Goal: Find specific page/section: Find specific page/section

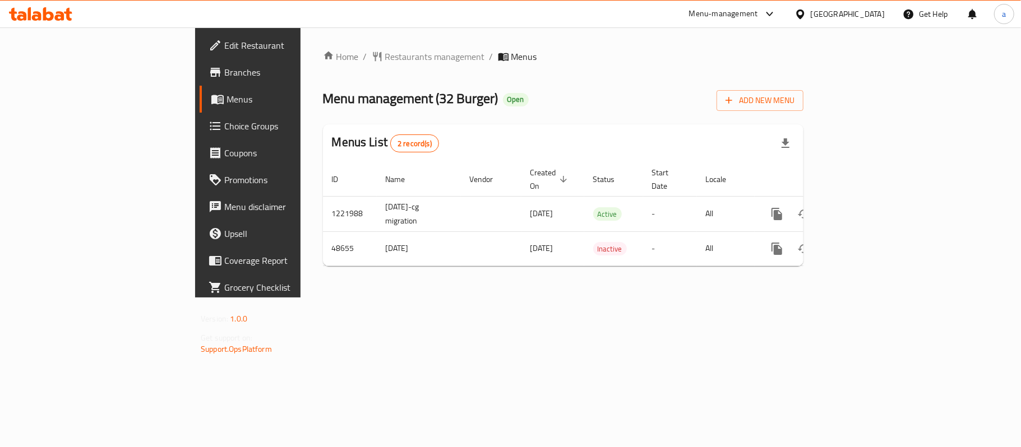
click at [872, 14] on div "Kuwait" at bounding box center [848, 14] width 74 height 12
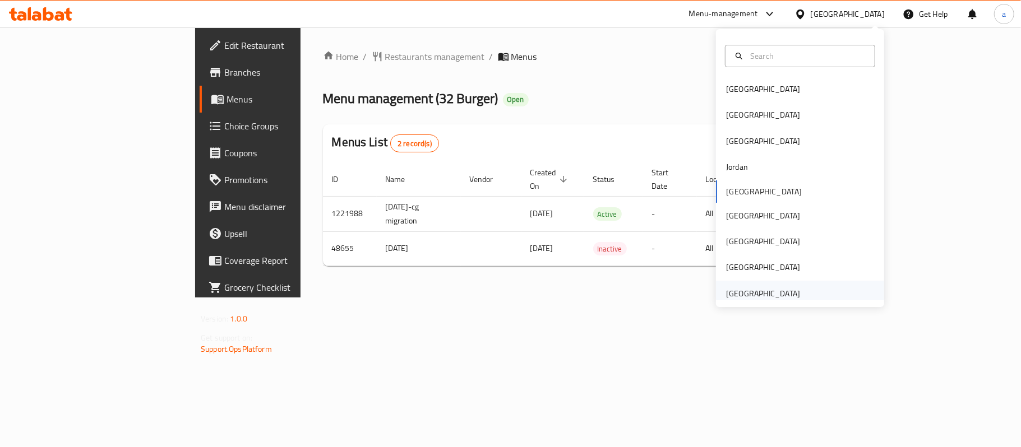
click at [777, 297] on div "United Arab Emirates" at bounding box center [763, 294] width 74 height 12
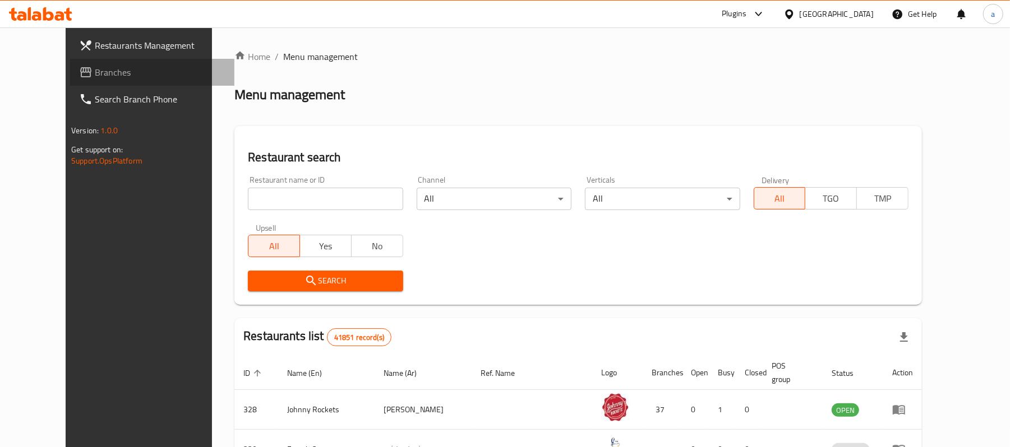
click at [95, 66] on span "Branches" at bounding box center [160, 72] width 131 height 13
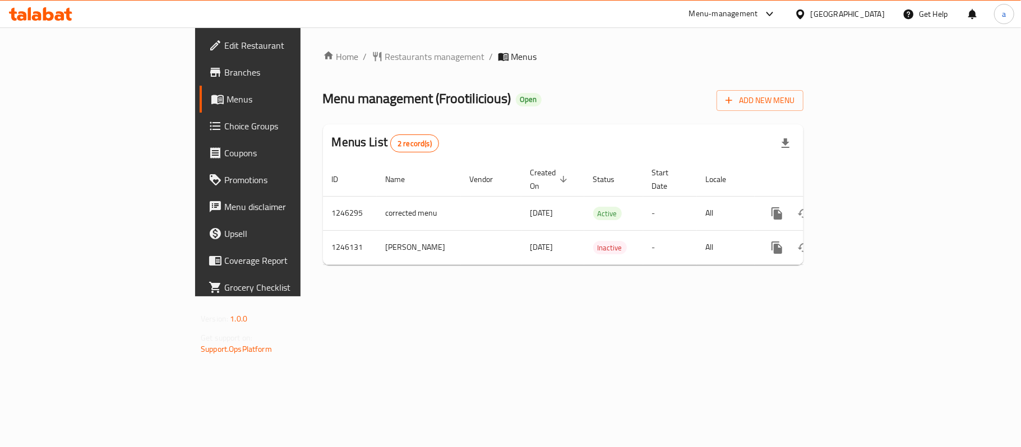
click at [866, 10] on div "United Arab Emirates" at bounding box center [848, 14] width 74 height 12
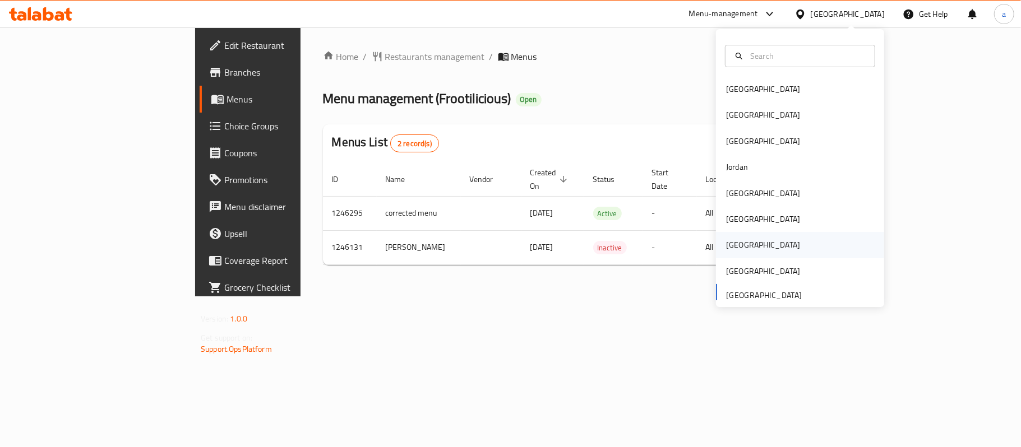
click at [745, 247] on div "[GEOGRAPHIC_DATA]" at bounding box center [800, 245] width 168 height 26
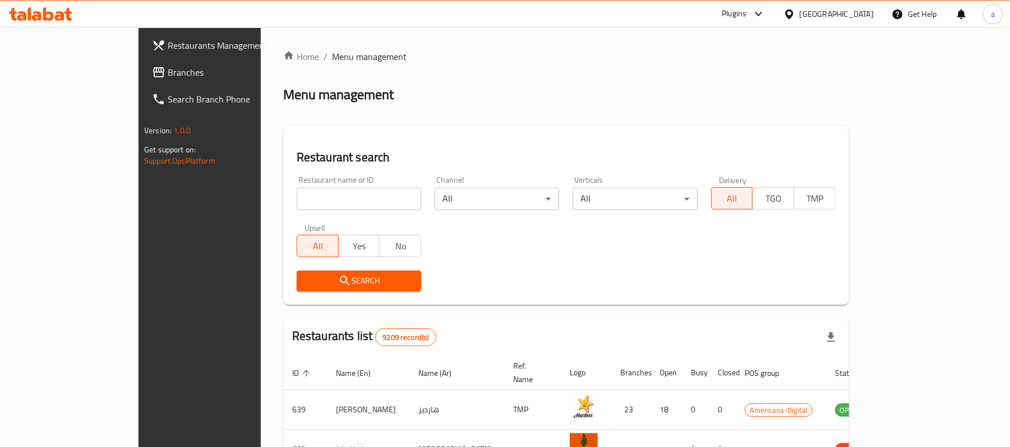
click at [168, 68] on span "Branches" at bounding box center [233, 72] width 131 height 13
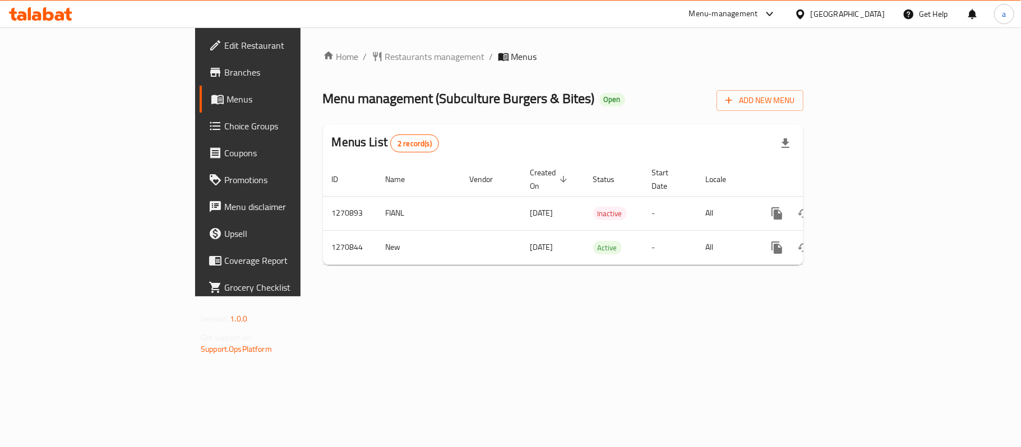
click at [48, 18] on icon at bounding box center [40, 13] width 63 height 13
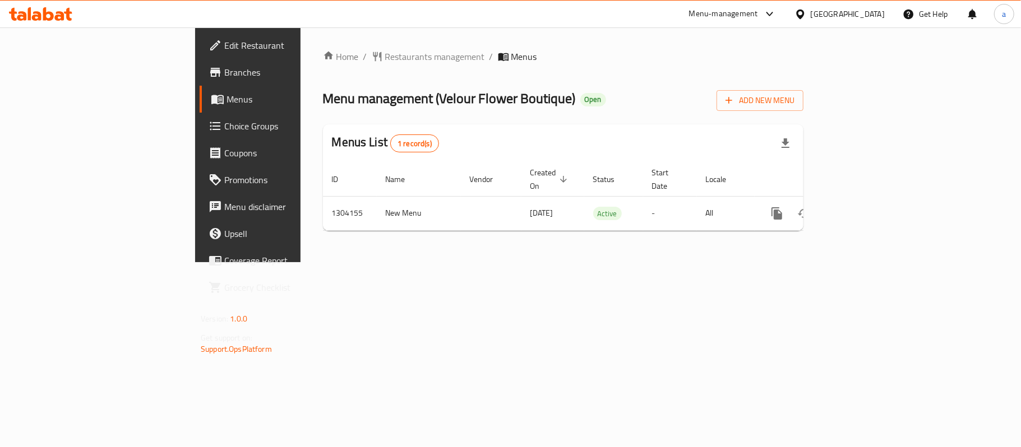
click at [869, 12] on div "[GEOGRAPHIC_DATA]" at bounding box center [848, 14] width 74 height 12
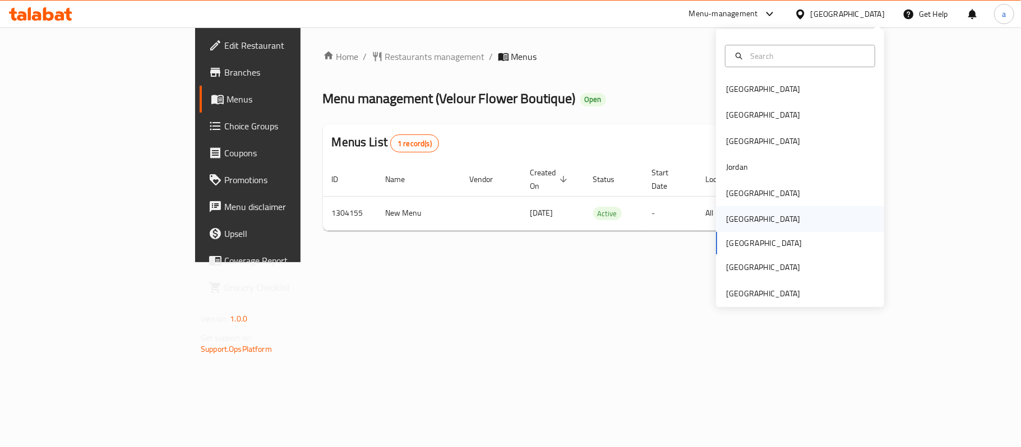
click at [745, 216] on div "[GEOGRAPHIC_DATA]" at bounding box center [800, 219] width 168 height 26
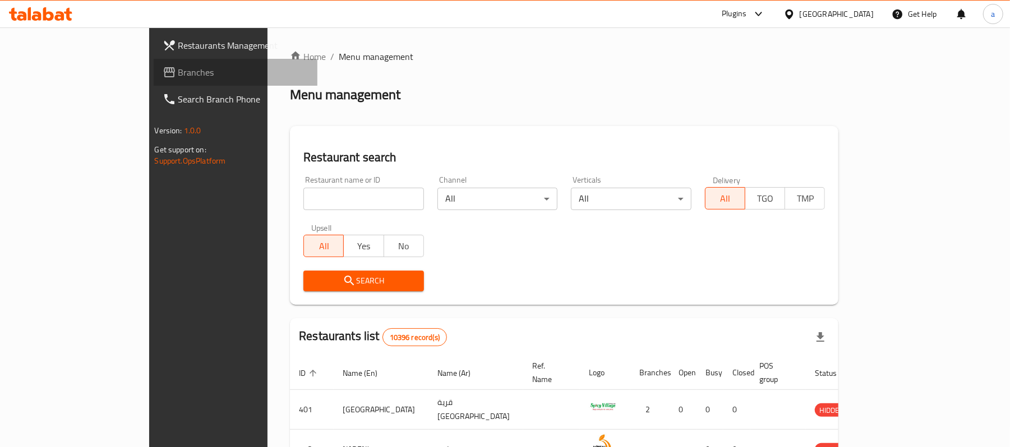
click at [178, 68] on span "Branches" at bounding box center [243, 72] width 131 height 13
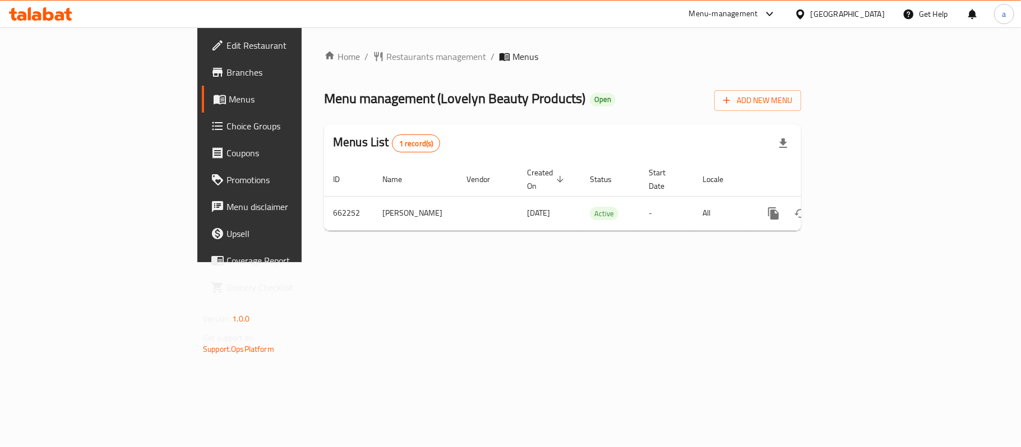
click at [866, 16] on div "[GEOGRAPHIC_DATA]" at bounding box center [848, 14] width 74 height 12
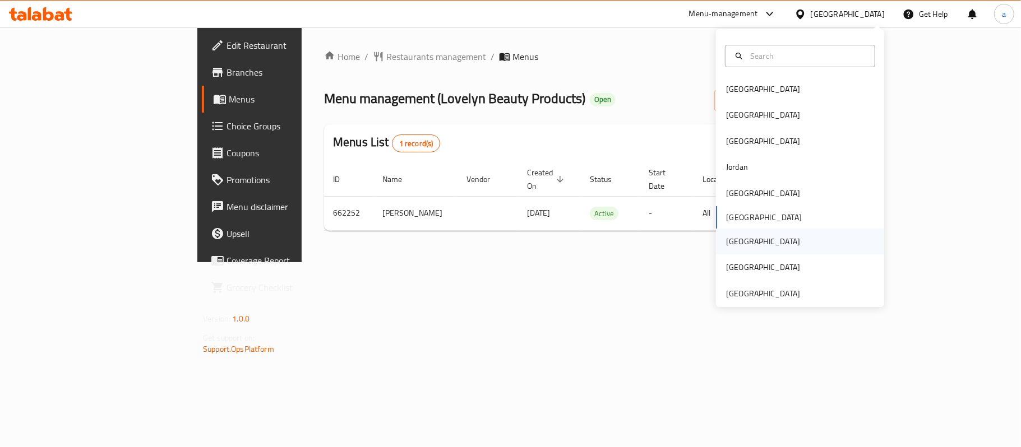
click at [736, 245] on div "[GEOGRAPHIC_DATA]" at bounding box center [763, 242] width 92 height 26
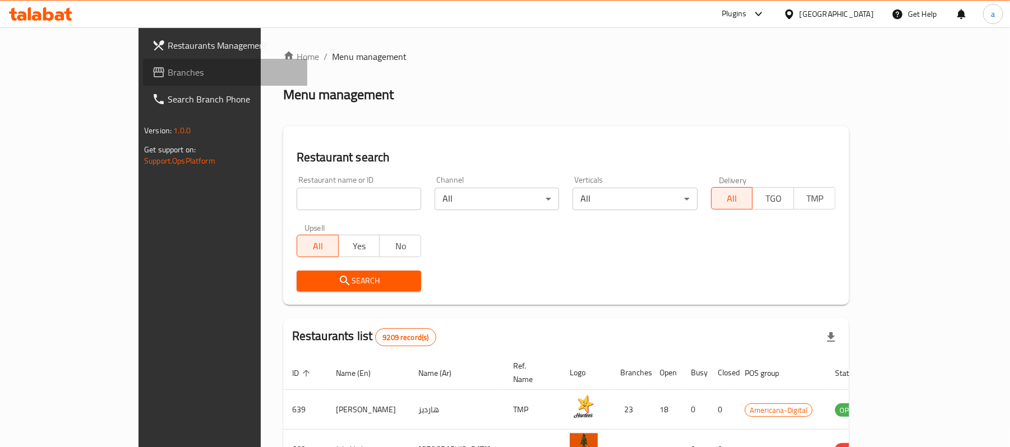
click at [168, 70] on span "Branches" at bounding box center [233, 72] width 131 height 13
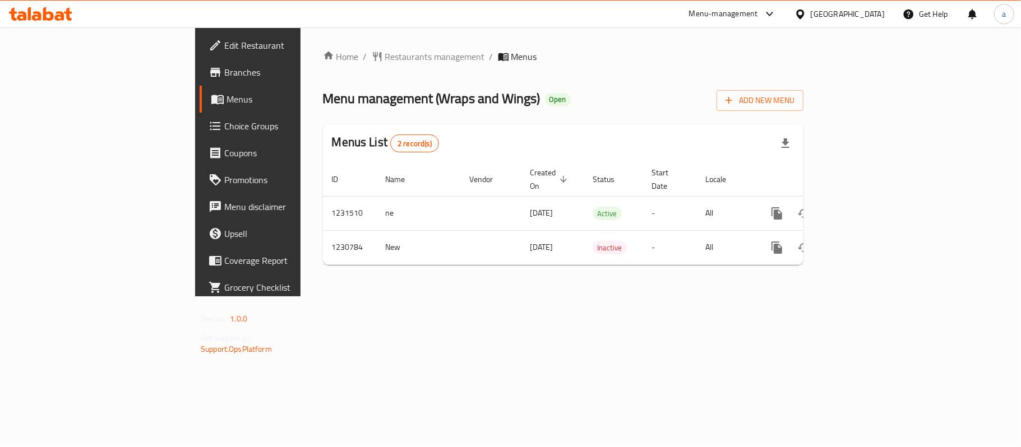
click at [40, 10] on icon at bounding box center [40, 13] width 63 height 13
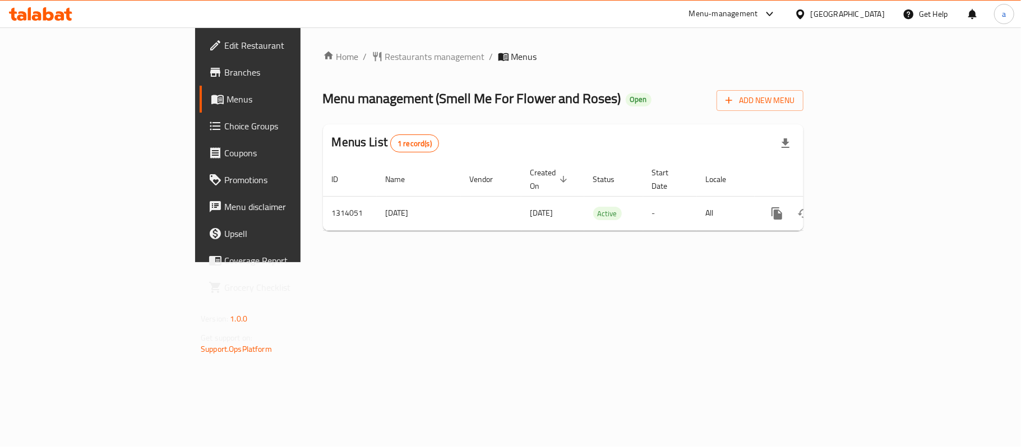
click at [877, 12] on div "[GEOGRAPHIC_DATA]" at bounding box center [848, 14] width 74 height 12
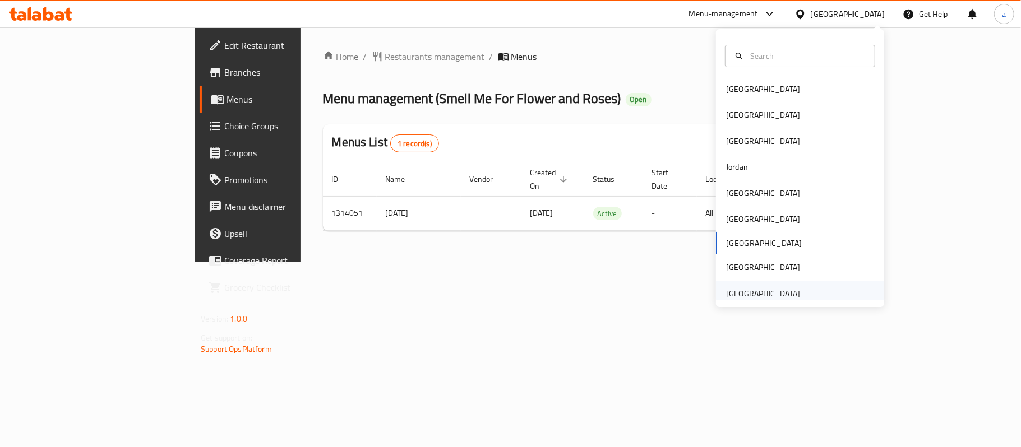
click at [784, 293] on div "[GEOGRAPHIC_DATA]" at bounding box center [763, 294] width 74 height 12
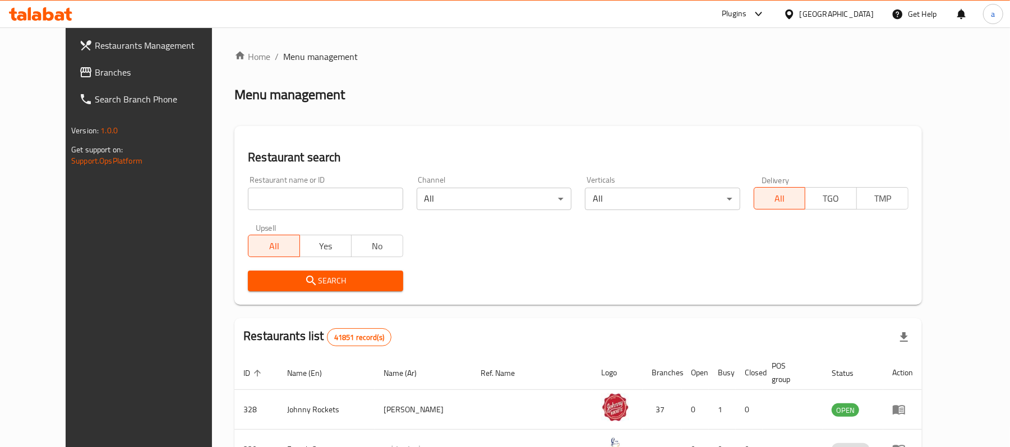
click at [95, 67] on span "Branches" at bounding box center [160, 72] width 131 height 13
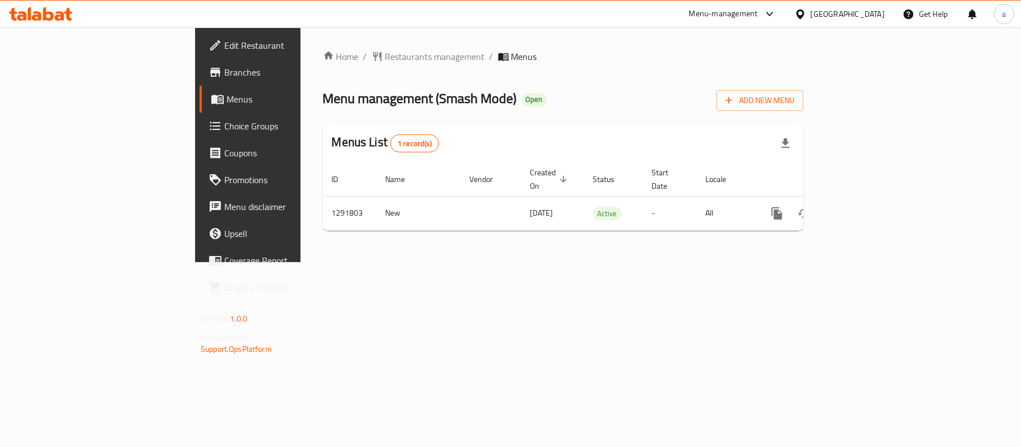
click at [19, 12] on icon at bounding box center [22, 16] width 10 height 10
